Goal: Task Accomplishment & Management: Manage account settings

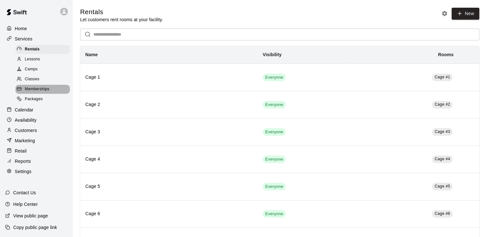
click at [42, 92] on span "Memberships" at bounding box center [37, 89] width 24 height 6
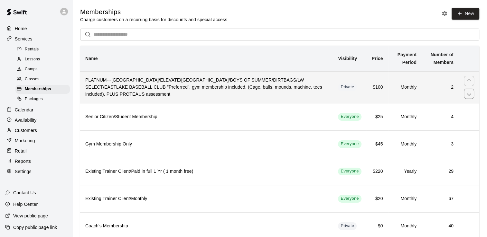
click at [147, 86] on h6 "PLATNUM---[GEOGRAPHIC_DATA]/ELEVATE/[GEOGRAPHIC_DATA]/BOYS OF SUMMER/DIRTBAGS/L…" at bounding box center [206, 87] width 242 height 21
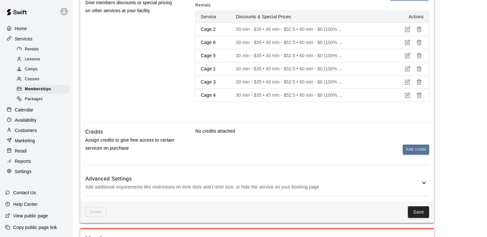
scroll to position [302, 0]
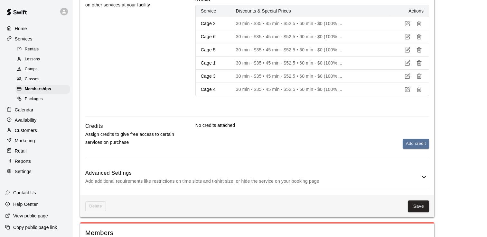
click at [424, 177] on icon at bounding box center [424, 177] width 8 height 8
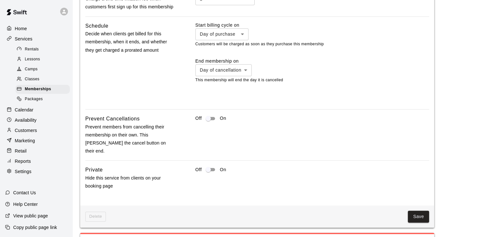
scroll to position [598, 0]
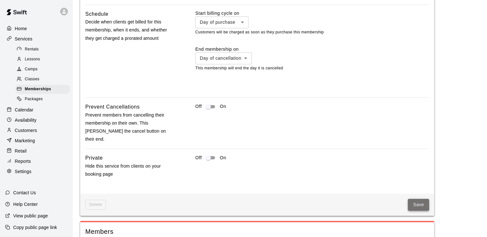
click at [414, 202] on button "Save" at bounding box center [418, 205] width 21 height 12
